Goal: Information Seeking & Learning: Learn about a topic

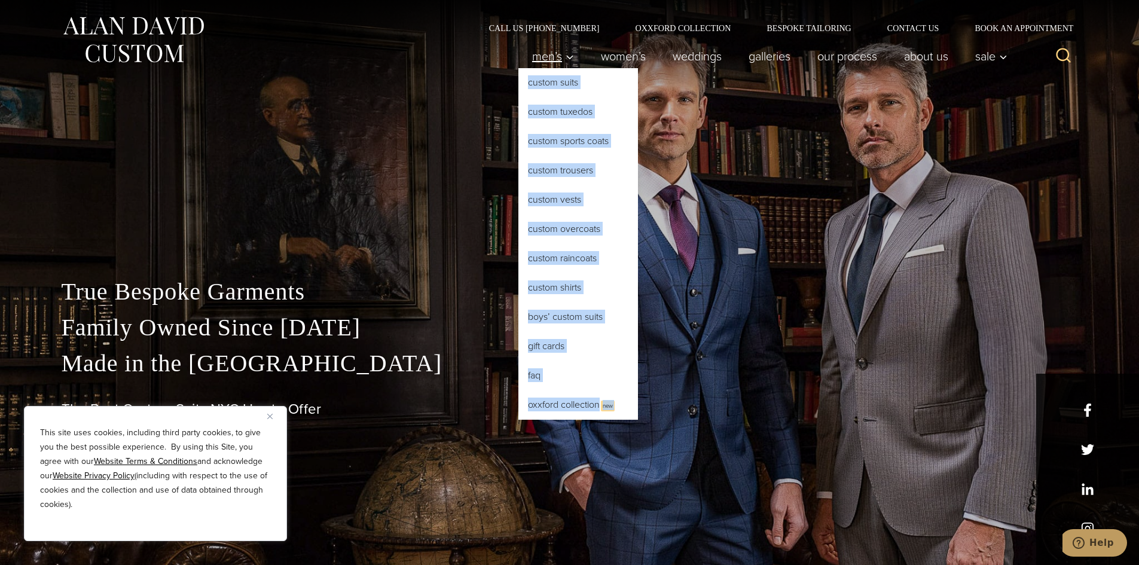
drag, startPoint x: 582, startPoint y: 38, endPoint x: 541, endPoint y: 63, distance: 48.3
click at [544, 61] on div "Men’s Custom Suits Custom Tuxedos Custom Sports Coats Custom Trousers Custom Ve…" at bounding box center [765, 56] width 495 height 48
click at [543, 62] on span "Men’s" at bounding box center [553, 56] width 42 height 12
click at [549, 84] on link "Custom Suits" at bounding box center [578, 82] width 120 height 29
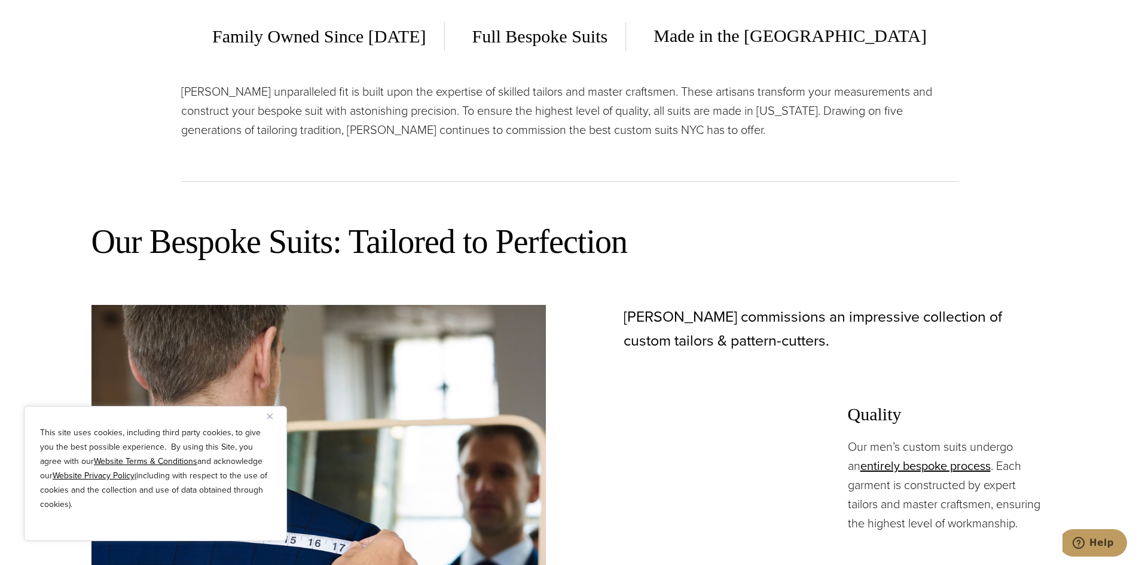
scroll to position [598, 0]
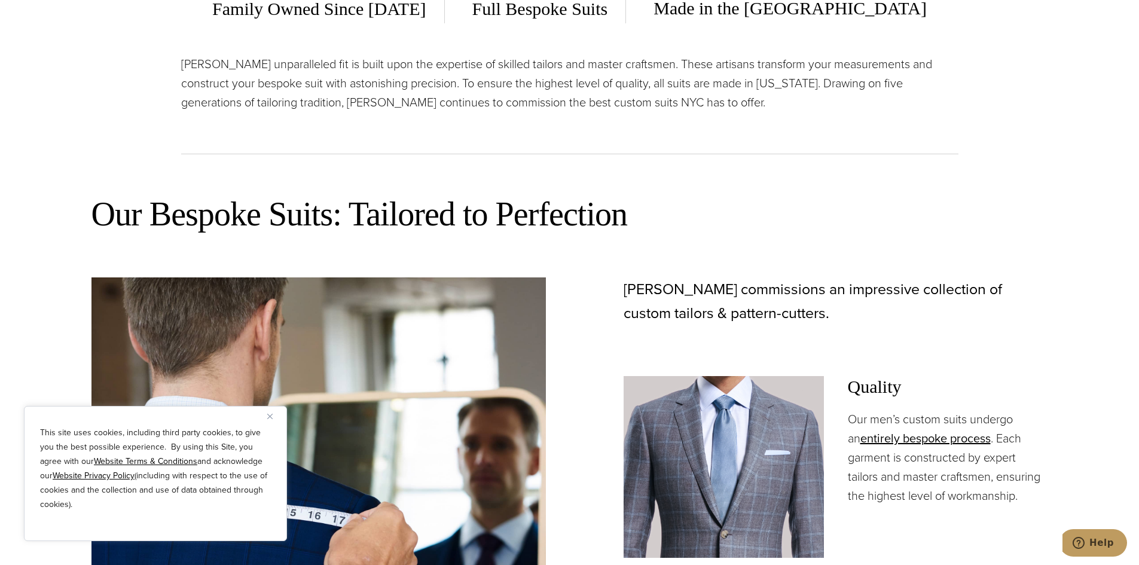
click at [270, 417] on img "Close" at bounding box center [269, 416] width 5 height 5
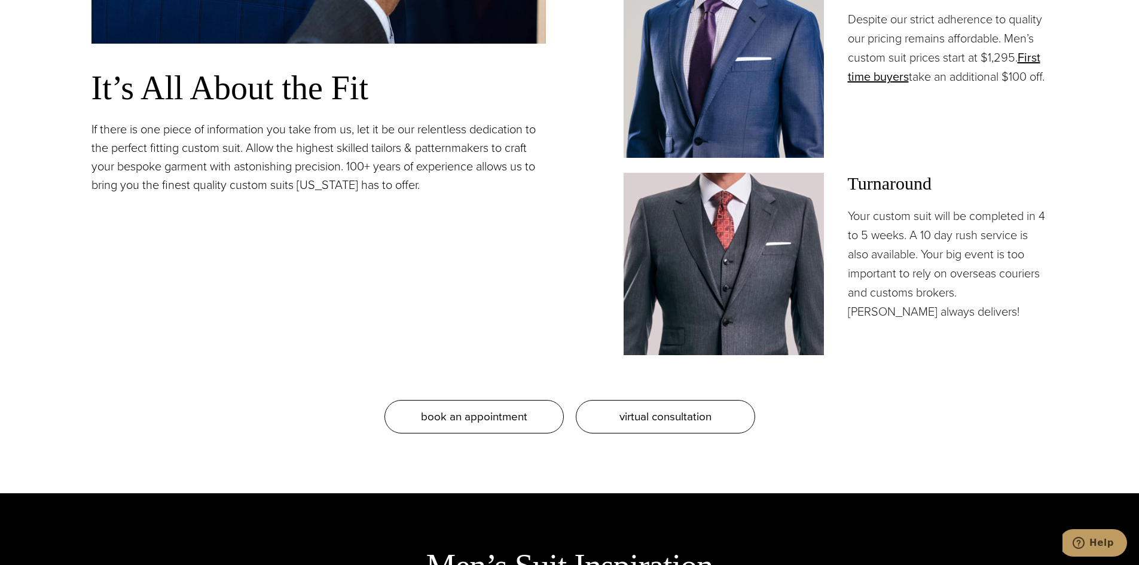
scroll to position [1196, 0]
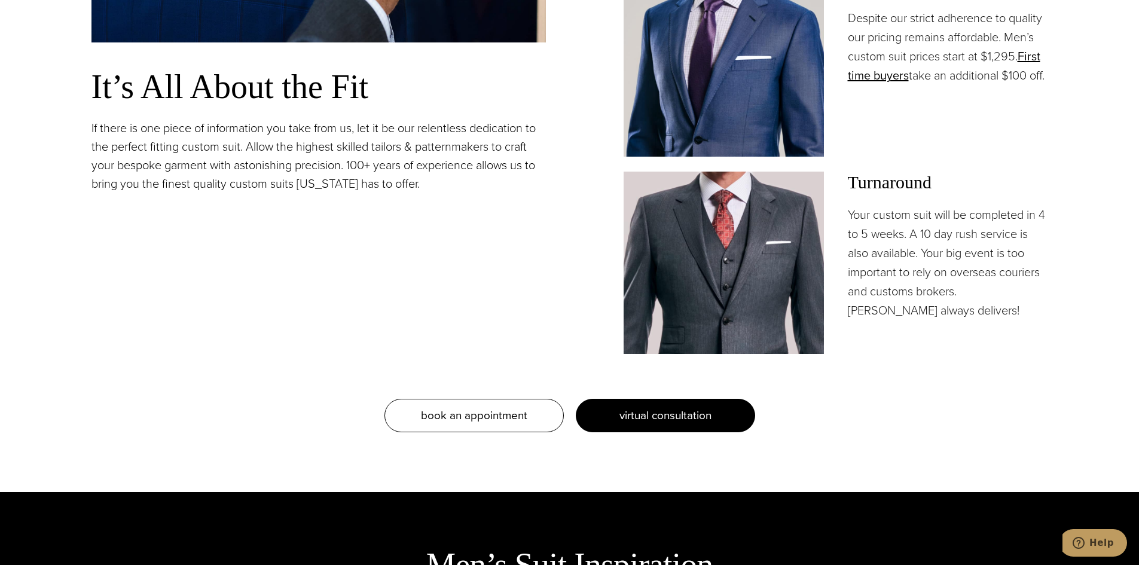
click at [681, 419] on span "virtual consultation" at bounding box center [665, 415] width 92 height 17
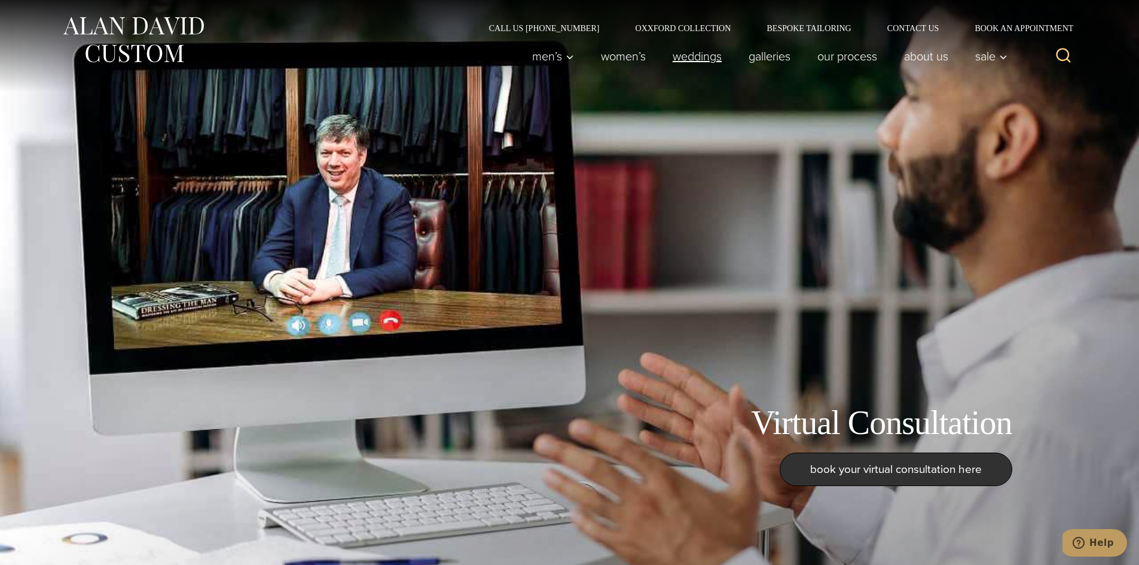
click at [698, 58] on link "weddings" at bounding box center [697, 56] width 76 height 24
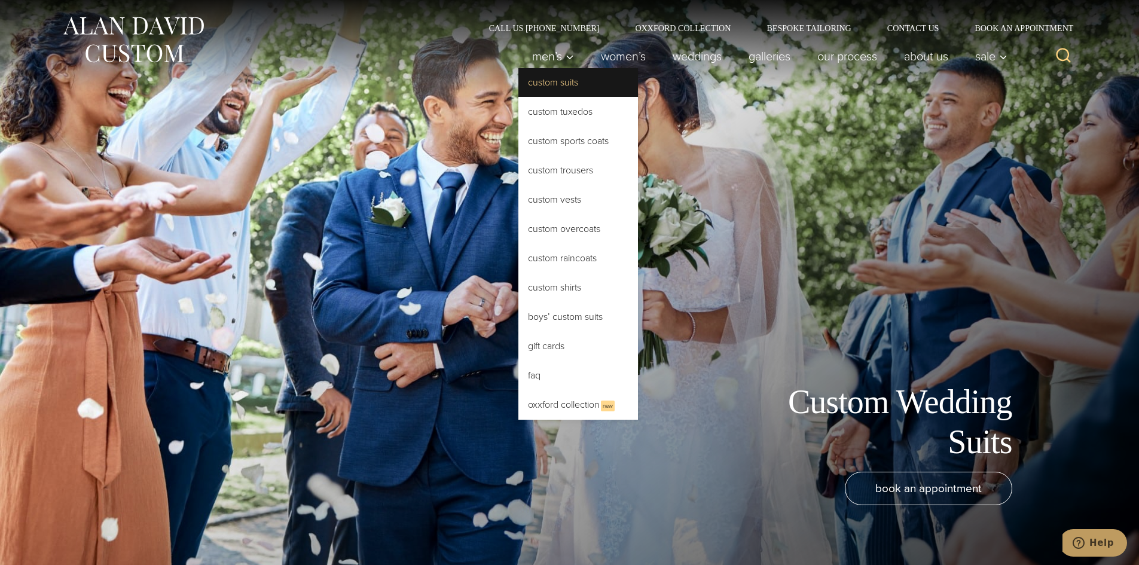
click at [552, 85] on link "Custom Suits" at bounding box center [578, 82] width 120 height 29
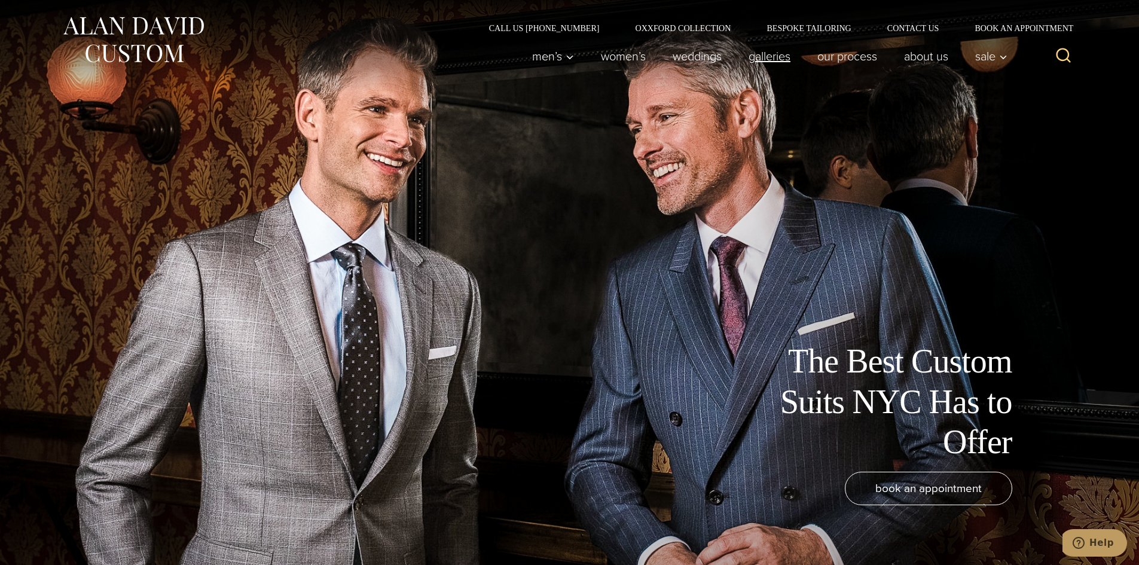
click at [769, 61] on link "Galleries" at bounding box center [769, 56] width 69 height 24
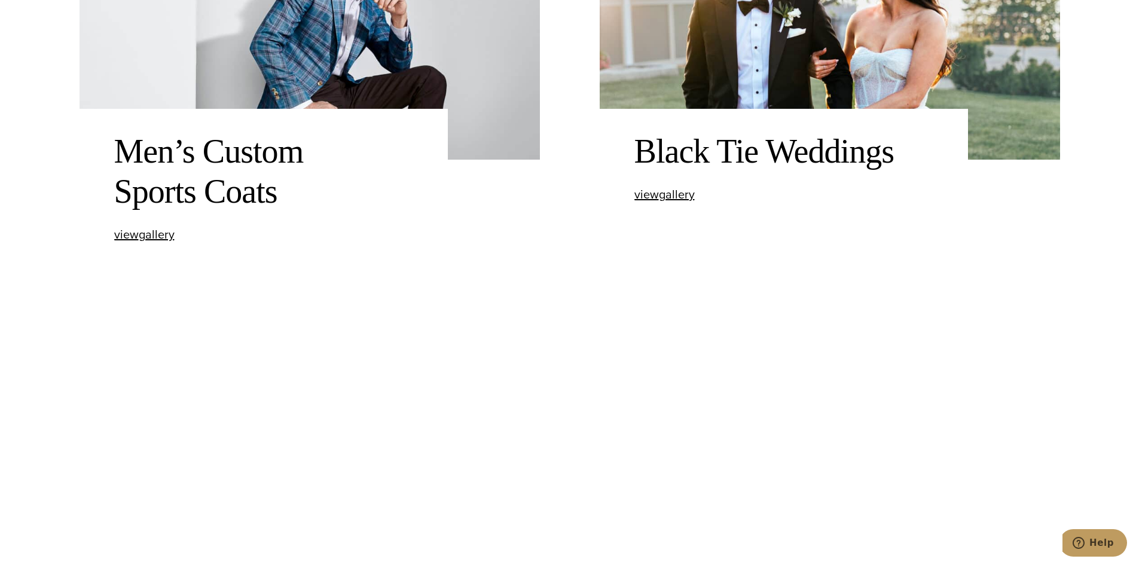
scroll to position [1256, 0]
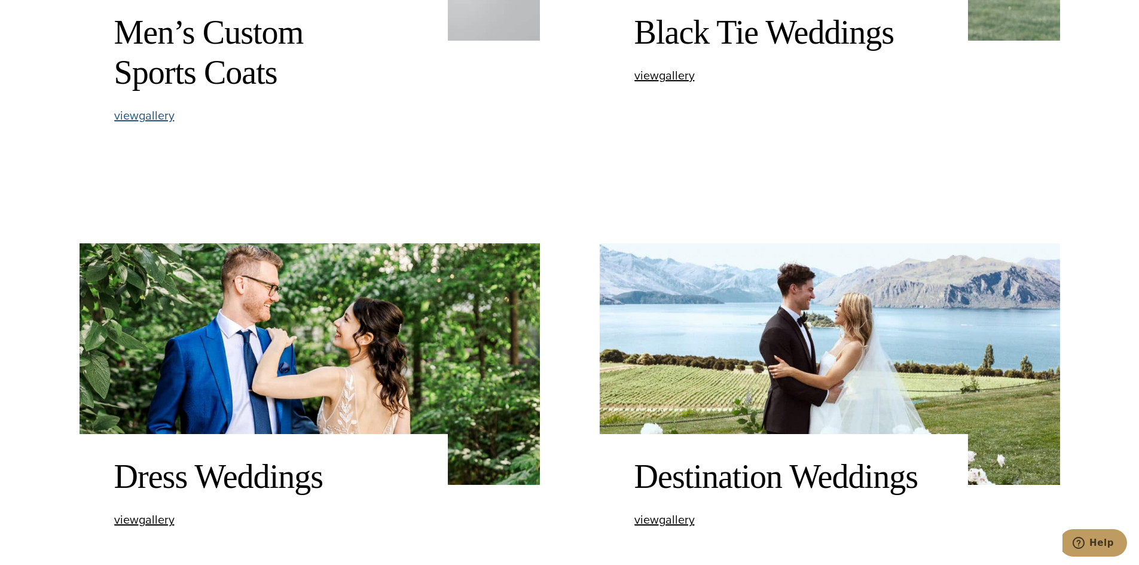
click at [149, 118] on span "view Men’s Custom Sports Coats gallery" at bounding box center [144, 115] width 60 height 18
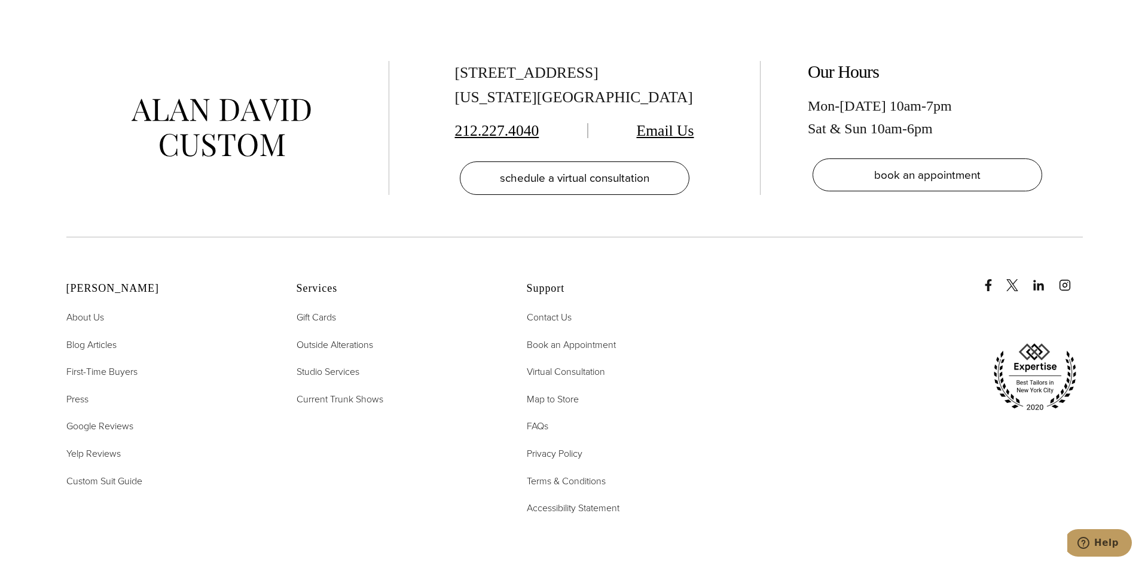
scroll to position [4664, 0]
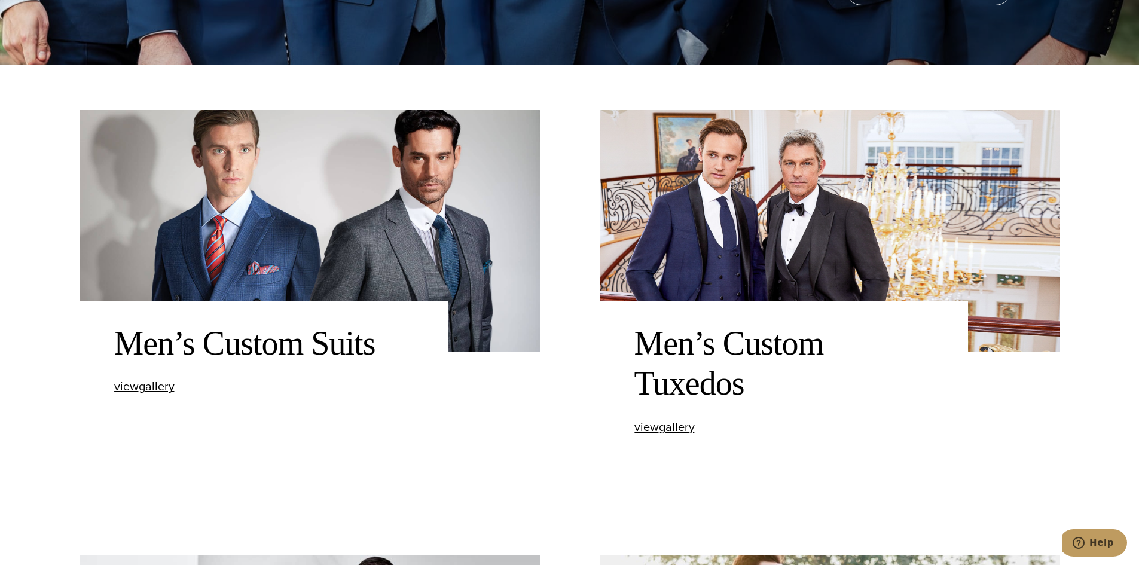
scroll to position [478, 0]
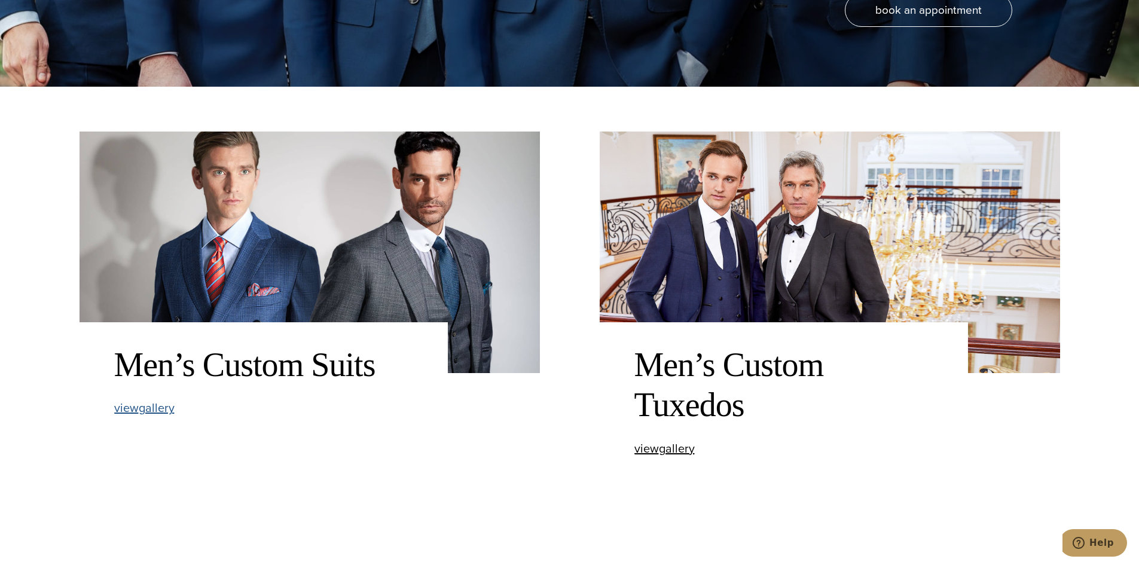
click at [151, 413] on span "view Men’s Custom Suits gallery" at bounding box center [144, 408] width 60 height 18
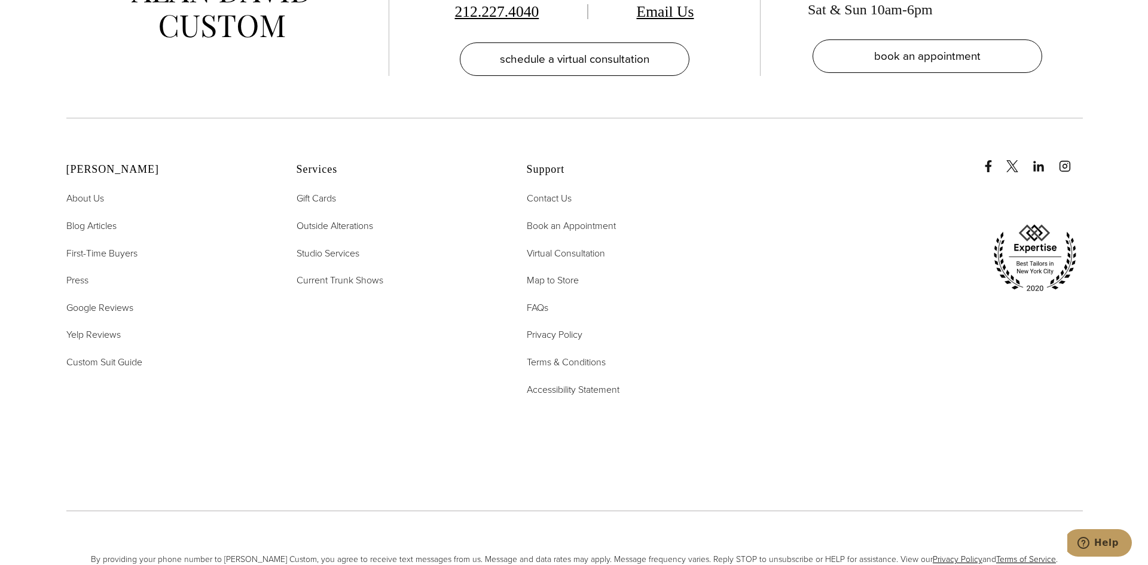
scroll to position [6816, 0]
